Goal: Information Seeking & Learning: Find specific fact

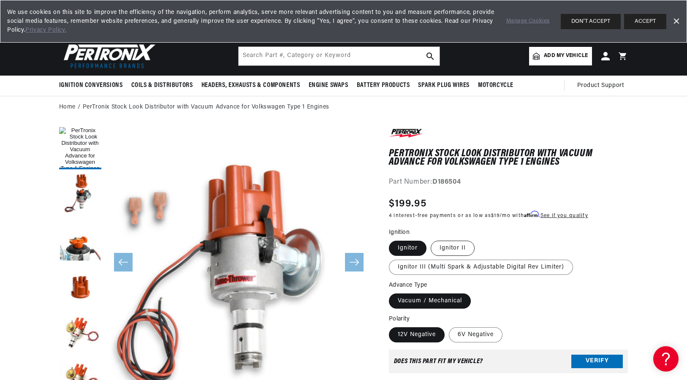
scroll to position [0, 315]
click at [446, 246] on label "Ignitor II" at bounding box center [453, 248] width 44 height 15
click at [431, 239] on input "Ignitor II" at bounding box center [431, 239] width 0 height 0
radio input "true"
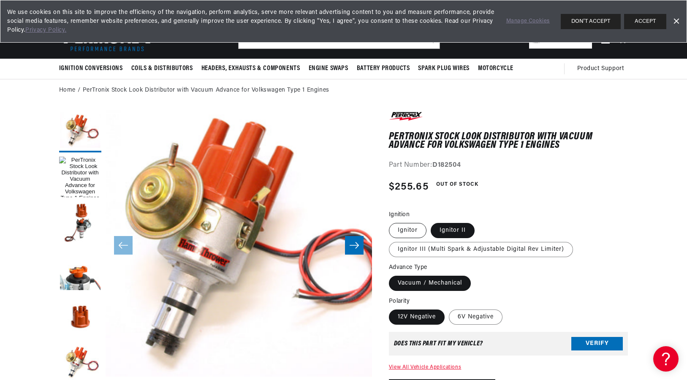
click at [413, 230] on label "Ignitor" at bounding box center [408, 230] width 38 height 15
click at [392, 222] on input "Ignitor" at bounding box center [391, 221] width 0 height 0
radio input "true"
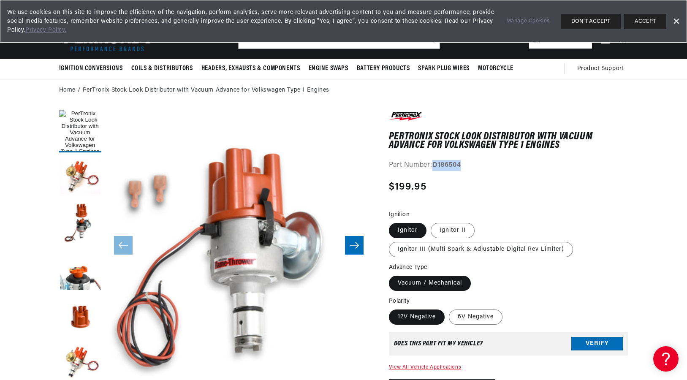
drag, startPoint x: 464, startPoint y: 164, endPoint x: 435, endPoint y: 165, distance: 28.7
click at [435, 165] on div "Part Number: D186504" at bounding box center [508, 165] width 239 height 11
copy strong "D186504"
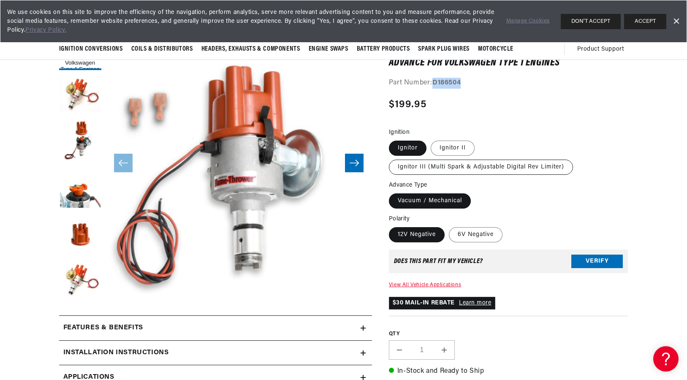
scroll to position [98, 0]
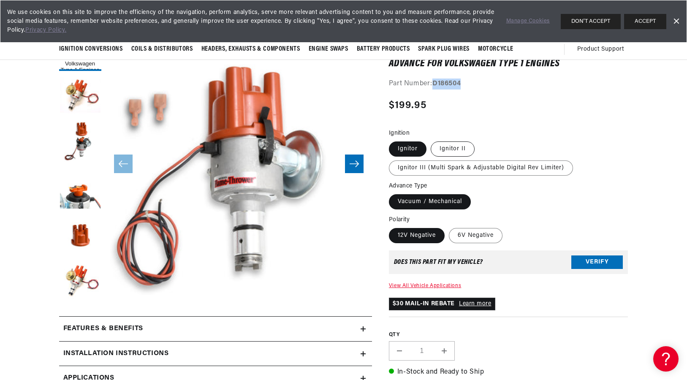
click at [455, 142] on label "Ignitor II" at bounding box center [453, 148] width 44 height 15
click at [431, 140] on input "Ignitor II" at bounding box center [431, 140] width 0 height 0
radio input "true"
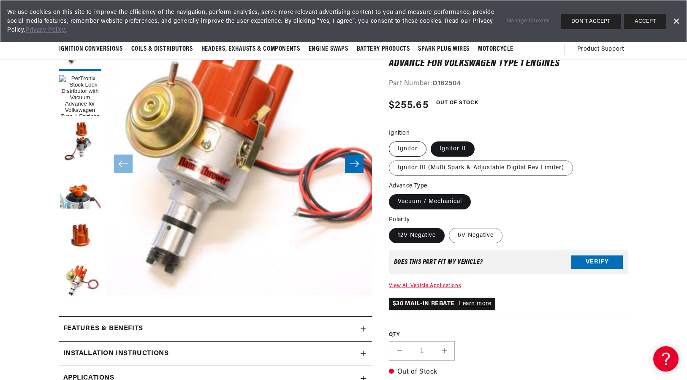
click at [413, 147] on label "Ignitor" at bounding box center [408, 148] width 38 height 15
click at [392, 140] on input "Ignitor" at bounding box center [391, 140] width 0 height 0
radio input "true"
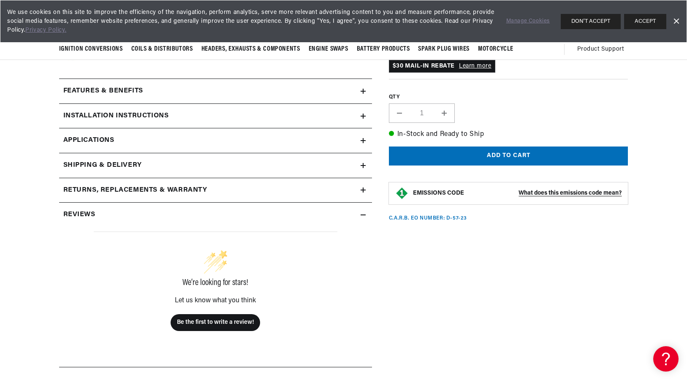
scroll to position [298, 0]
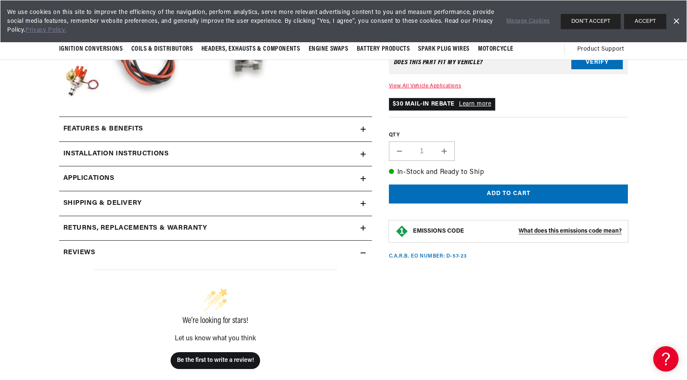
click at [285, 134] on div "Features & Benefits" at bounding box center [210, 129] width 302 height 11
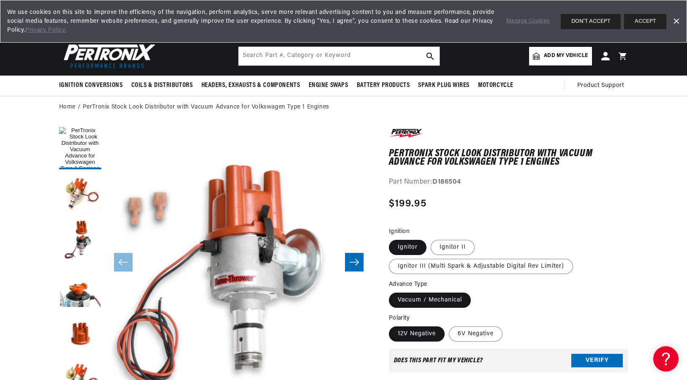
scroll to position [0, 315]
click at [264, 52] on input "text" at bounding box center [339, 56] width 201 height 19
type input "vw"
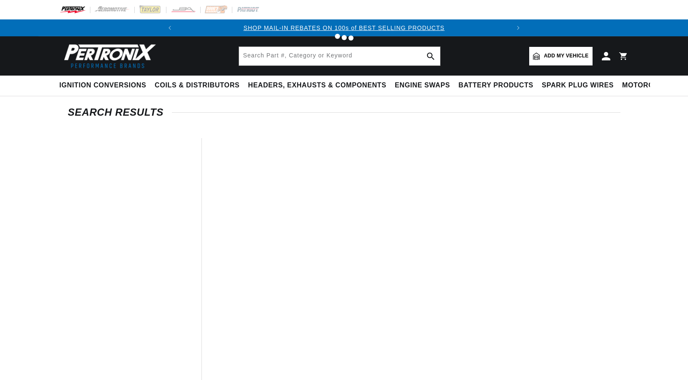
type input "vw"
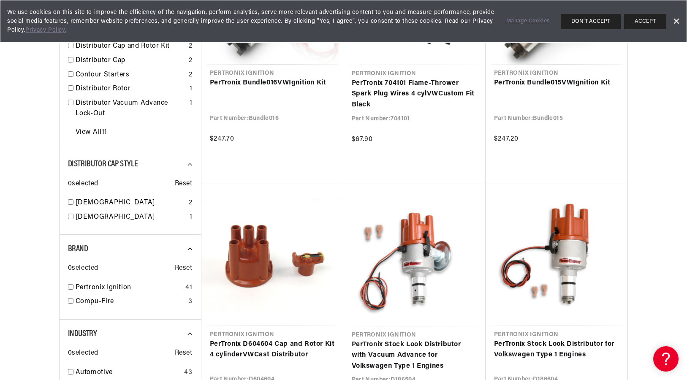
scroll to position [240, 0]
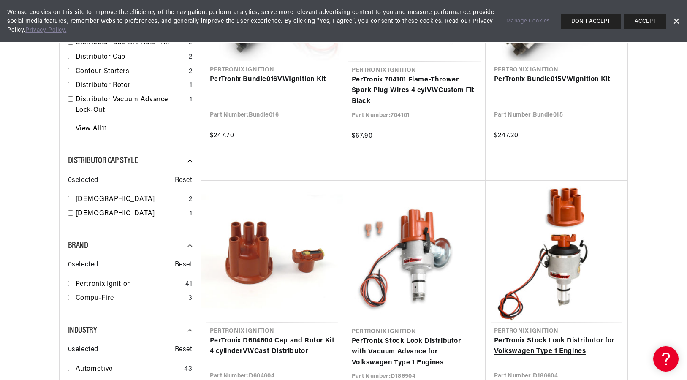
click at [551, 336] on link "PerTronix Stock Look Distributor for Volkswagen Type 1 Engines" at bounding box center [556, 347] width 125 height 22
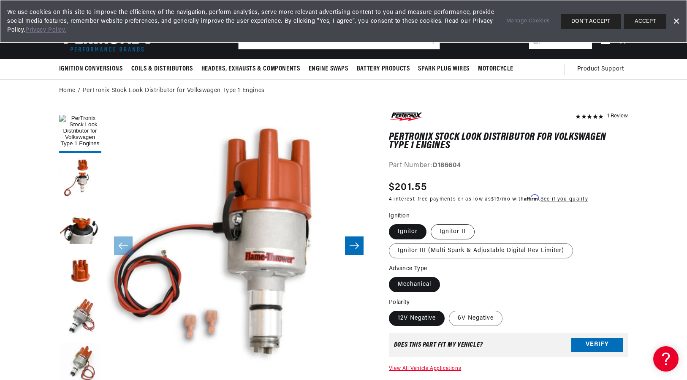
scroll to position [0, 315]
click at [459, 225] on label "Ignitor II" at bounding box center [453, 231] width 44 height 15
click at [431, 223] on input "Ignitor II" at bounding box center [431, 223] width 0 height 0
radio input "true"
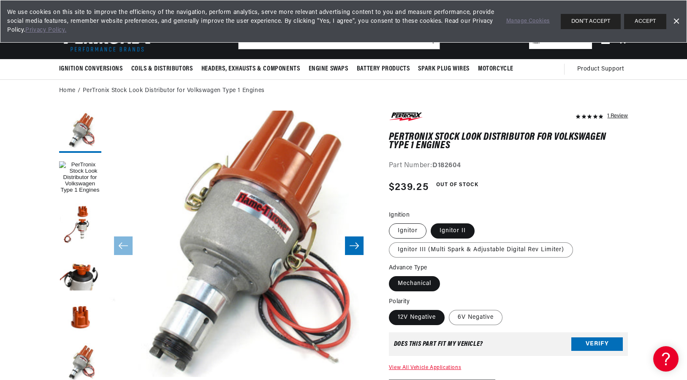
click at [410, 228] on label "Ignitor" at bounding box center [408, 230] width 38 height 15
click at [392, 222] on input "Ignitor" at bounding box center [391, 222] width 0 height 0
radio input "true"
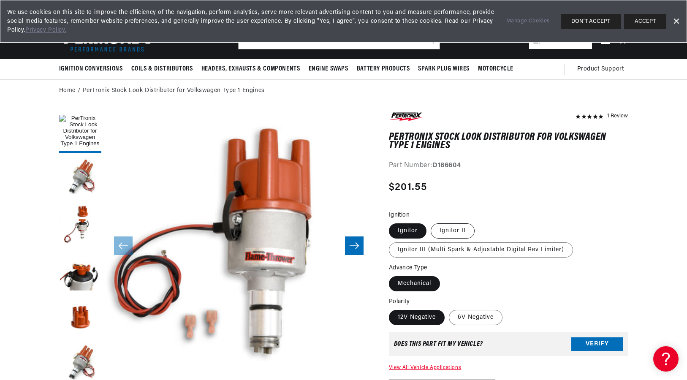
click at [448, 227] on label "Ignitor II" at bounding box center [453, 230] width 44 height 15
click at [431, 222] on input "Ignitor II" at bounding box center [431, 222] width 0 height 0
radio input "true"
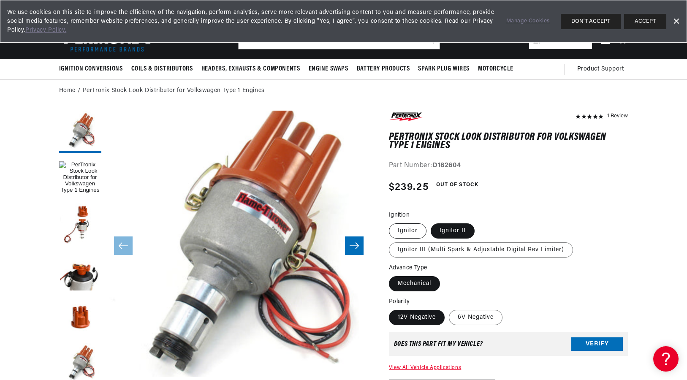
click at [400, 231] on label "Ignitor" at bounding box center [408, 230] width 38 height 15
click at [392, 222] on input "Ignitor" at bounding box center [391, 222] width 0 height 0
radio input "true"
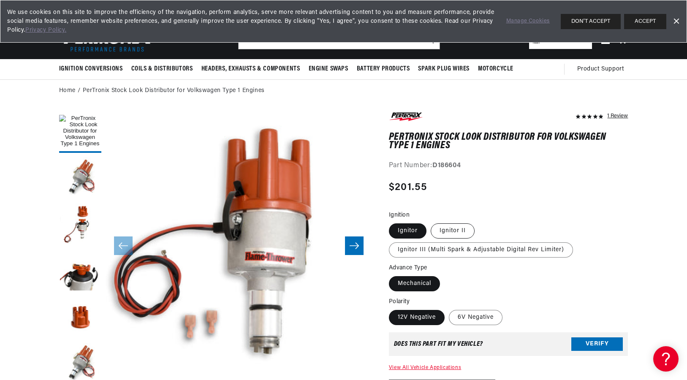
click at [449, 231] on label "Ignitor II" at bounding box center [453, 230] width 44 height 15
click at [431, 222] on input "Ignitor II" at bounding box center [431, 222] width 0 height 0
radio input "true"
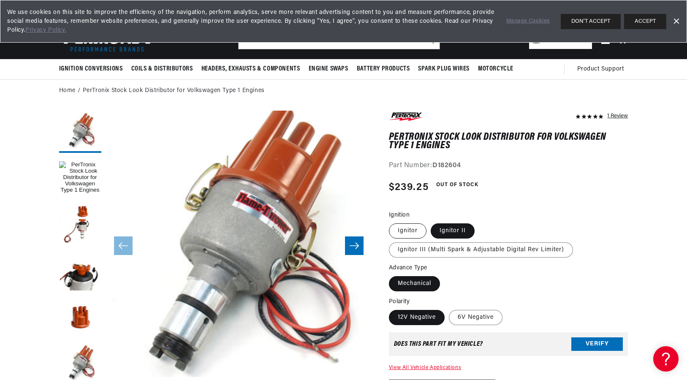
click at [415, 231] on label "Ignitor" at bounding box center [408, 230] width 38 height 15
click at [392, 222] on input "Ignitor" at bounding box center [391, 222] width 0 height 0
radio input "true"
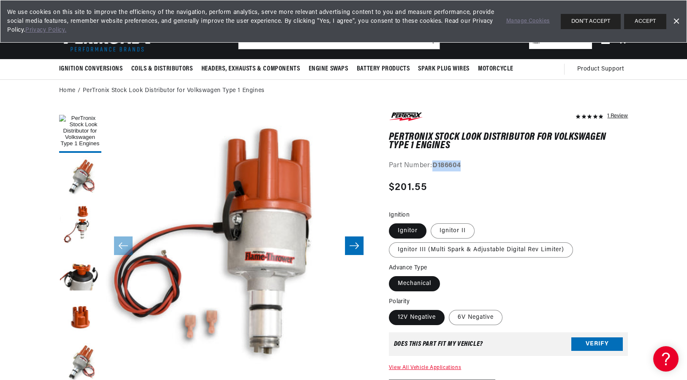
drag, startPoint x: 469, startPoint y: 164, endPoint x: 435, endPoint y: 164, distance: 34.2
click at [435, 164] on div "Part Number: D186604" at bounding box center [508, 165] width 239 height 11
copy strong "D186604"
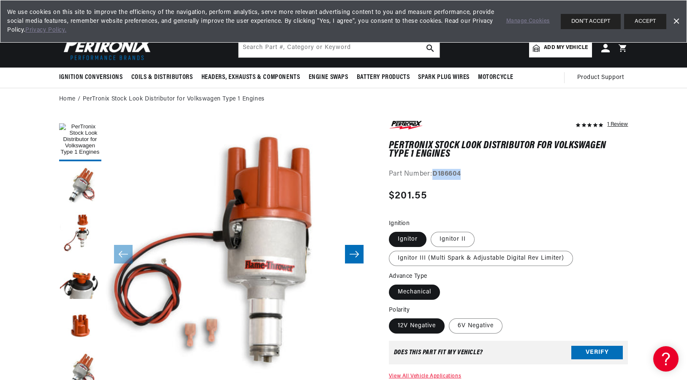
scroll to position [0, 0]
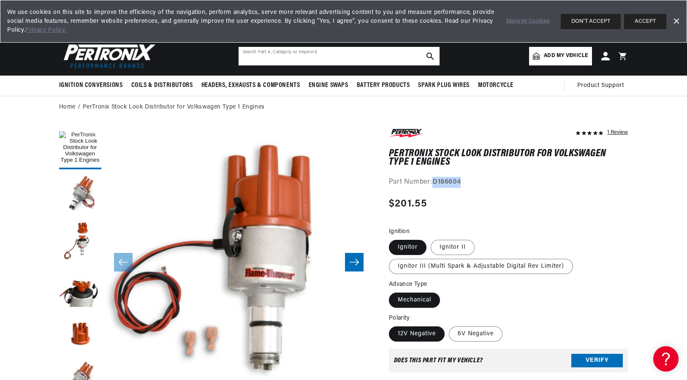
click at [275, 50] on input "text" at bounding box center [339, 56] width 201 height 19
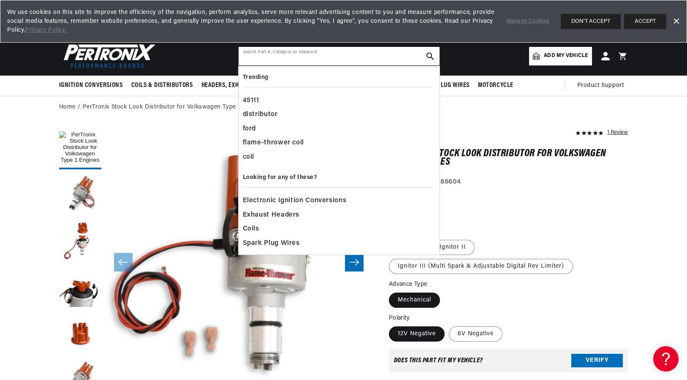
paste input "D186604"
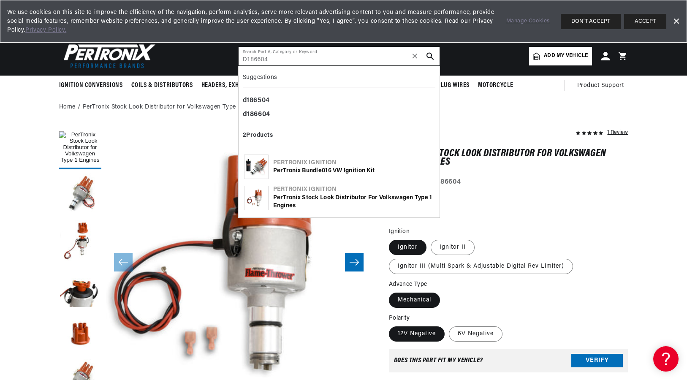
type input "D186604"
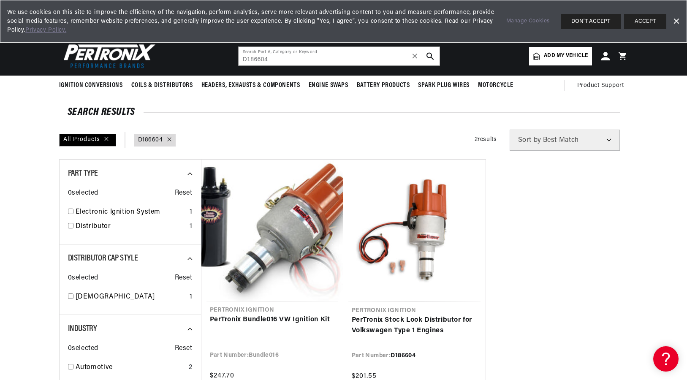
scroll to position [0, 315]
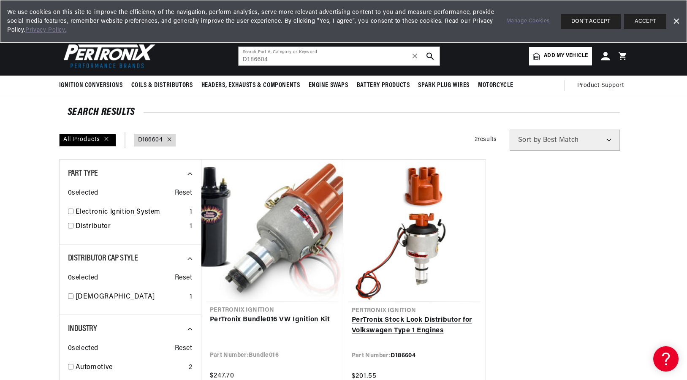
click at [393, 327] on link "PerTronix Stock Look Distributor for Volkswagen Type 1 Engines" at bounding box center [414, 326] width 125 height 22
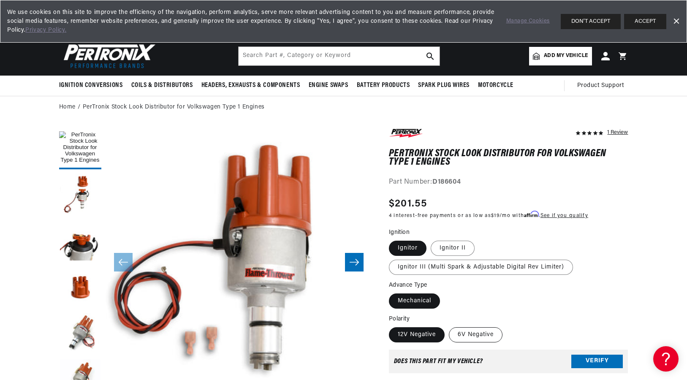
scroll to position [0, 315]
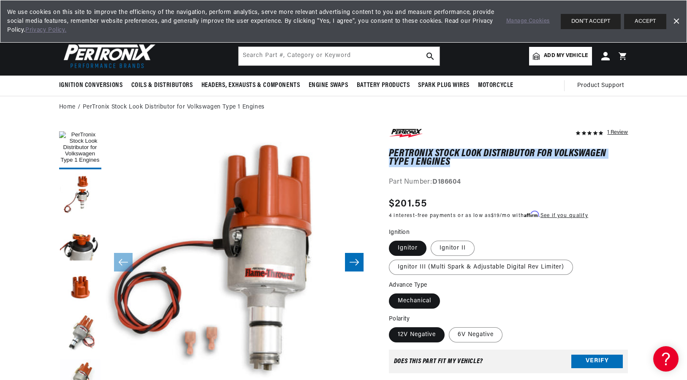
drag, startPoint x: 454, startPoint y: 161, endPoint x: 382, endPoint y: 148, distance: 72.9
copy h1 "PerTronix Stock Look Distributor for Volkswagen Type 1 Engines"
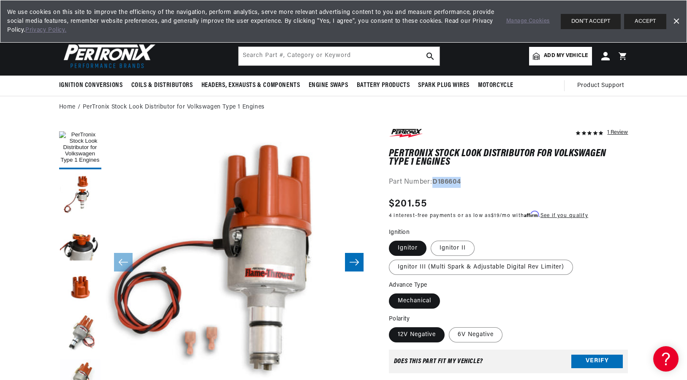
drag, startPoint x: 466, startPoint y: 179, endPoint x: 434, endPoint y: 181, distance: 32.1
click at [434, 181] on div "Part Number: D186604" at bounding box center [508, 182] width 239 height 11
copy strong "D186604"
